Goal: Task Accomplishment & Management: Complete application form

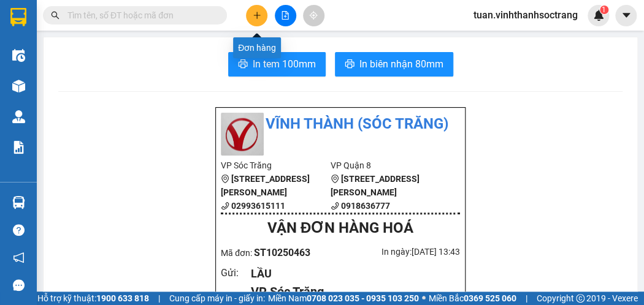
click at [256, 11] on icon "plus" at bounding box center [257, 15] width 9 height 9
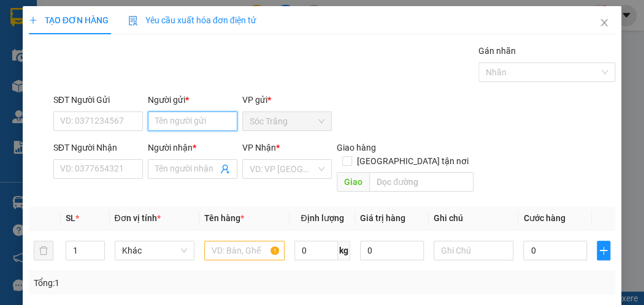
click at [156, 117] on input "Người gửi *" at bounding box center [193, 122] width 90 height 20
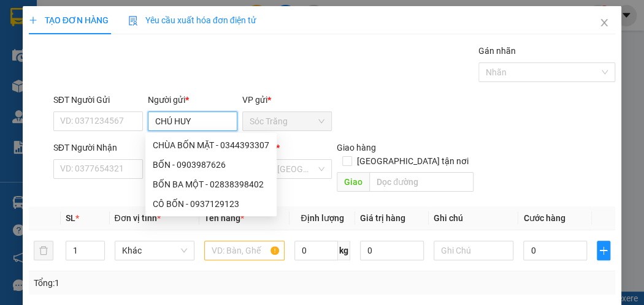
type input "CHÚ HUY"
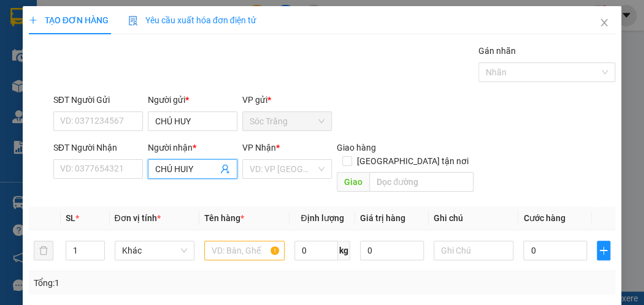
click at [188, 169] on input "CHÚ HUIY" at bounding box center [186, 168] width 63 height 13
type input "CHÚ HUY"
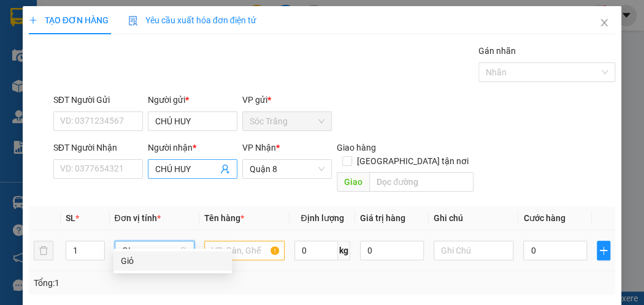
type input "GIỎ"
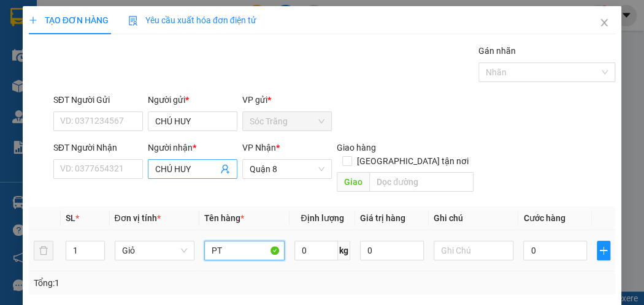
type input "PT"
type input "10"
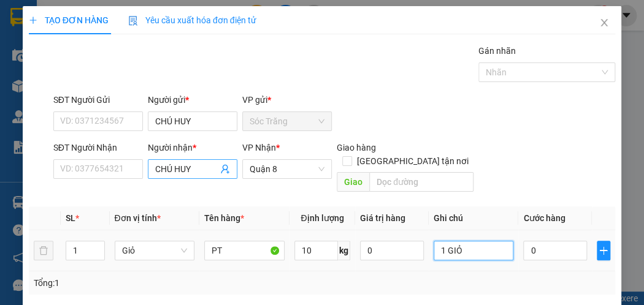
type input "1 GIỎ"
type input "2"
type input "20"
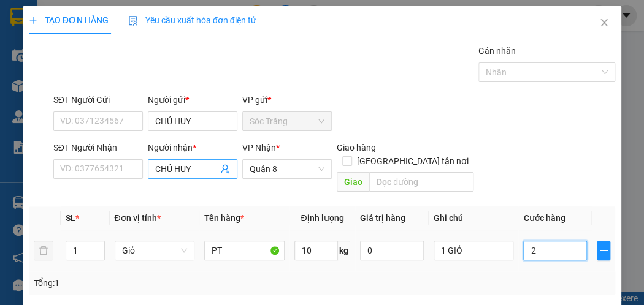
type input "20"
type input "200"
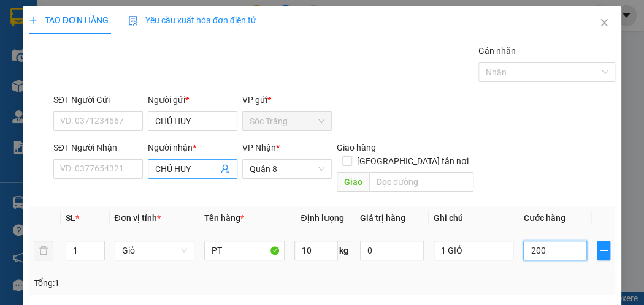
type input "2.000"
type input "20.000"
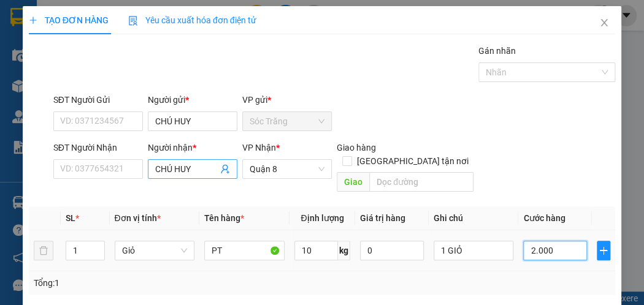
type input "20.000"
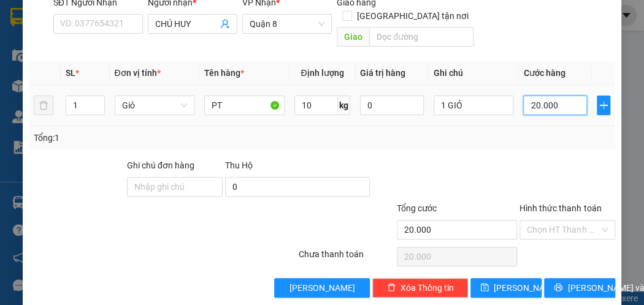
scroll to position [147, 0]
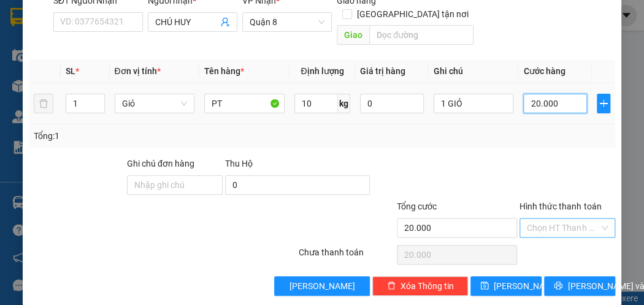
type input "20.000"
drag, startPoint x: 561, startPoint y: 213, endPoint x: 559, endPoint y: 203, distance: 10.1
click at [559, 219] on input "Hình thức thanh toán" at bounding box center [563, 228] width 72 height 18
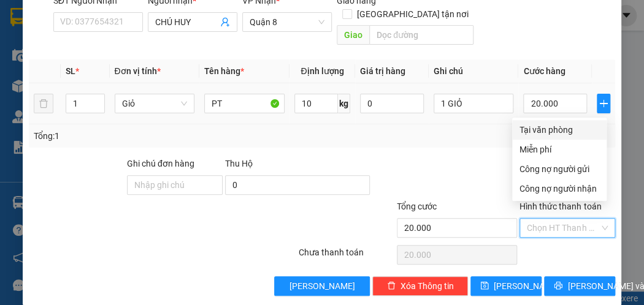
click at [566, 132] on div "Tại văn phòng" at bounding box center [559, 129] width 80 height 13
type input "0"
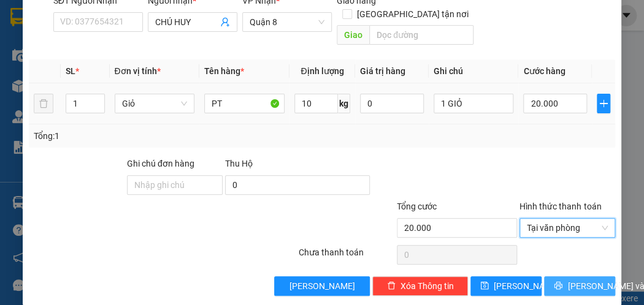
click at [559, 277] on button "[PERSON_NAME] và In" at bounding box center [579, 287] width 71 height 20
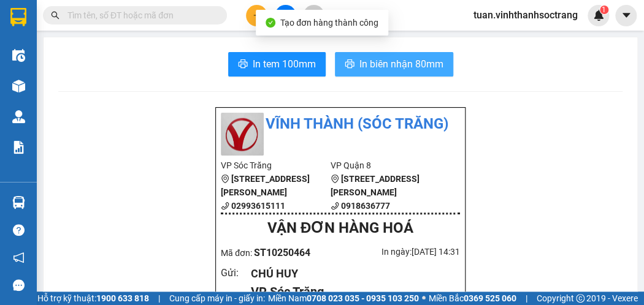
click at [359, 63] on span "In biên nhận 80mm" at bounding box center [401, 63] width 84 height 15
click at [400, 59] on span "In biên nhận 80mm" at bounding box center [401, 63] width 84 height 15
